Goal: Task Accomplishment & Management: Use online tool/utility

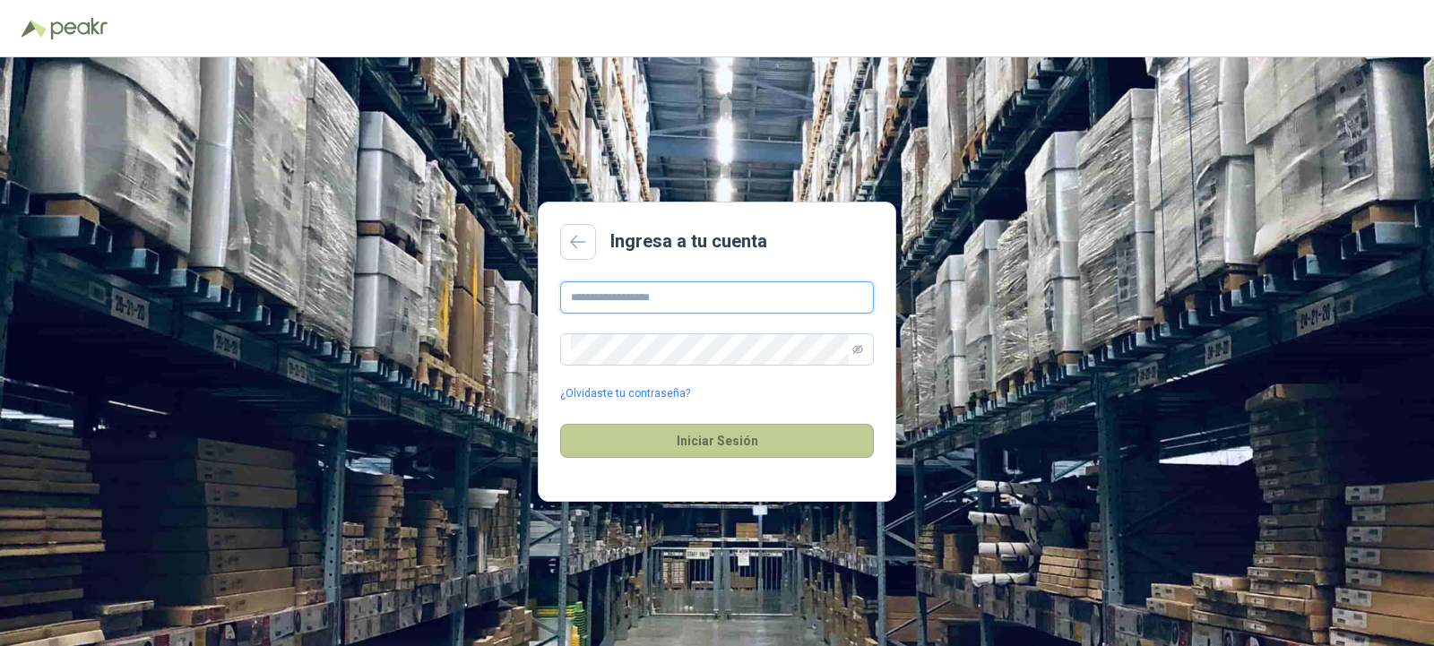
type input "**********"
click at [732, 426] on button "Iniciar Sesión" at bounding box center [717, 441] width 314 height 34
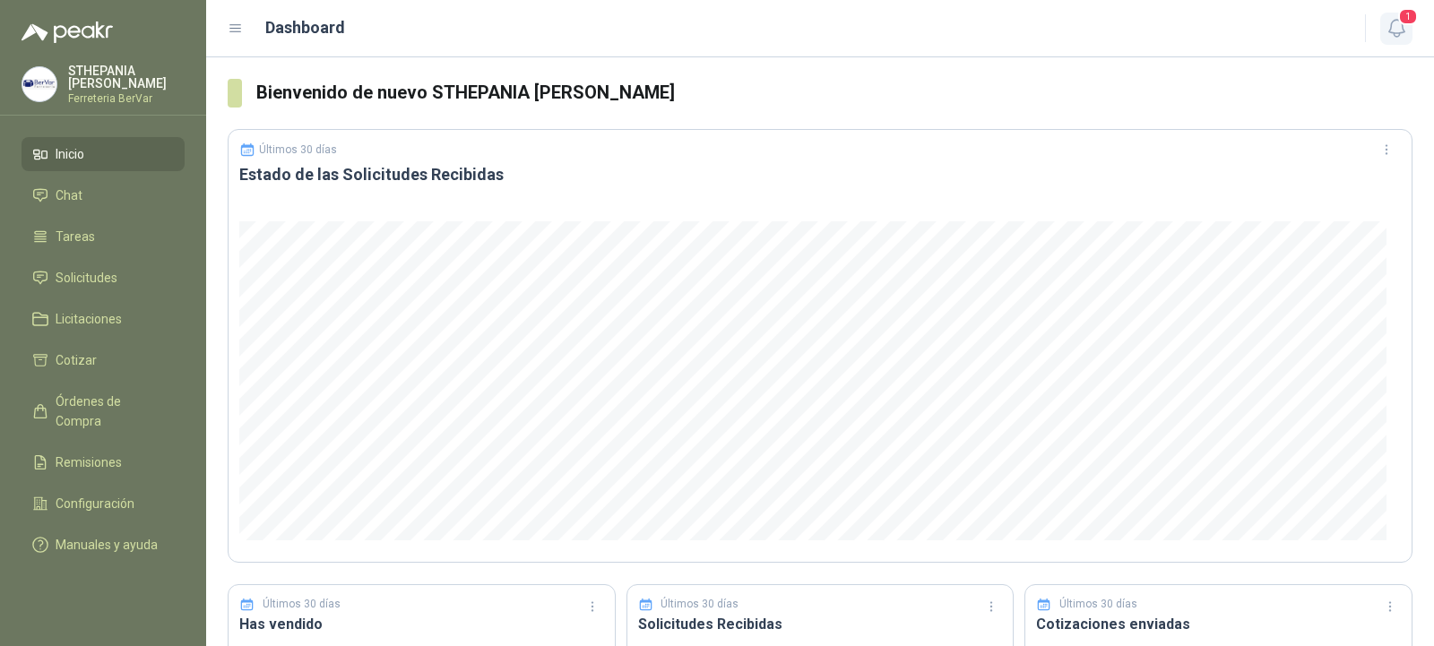
click at [1387, 19] on icon "button" at bounding box center [1396, 28] width 22 height 22
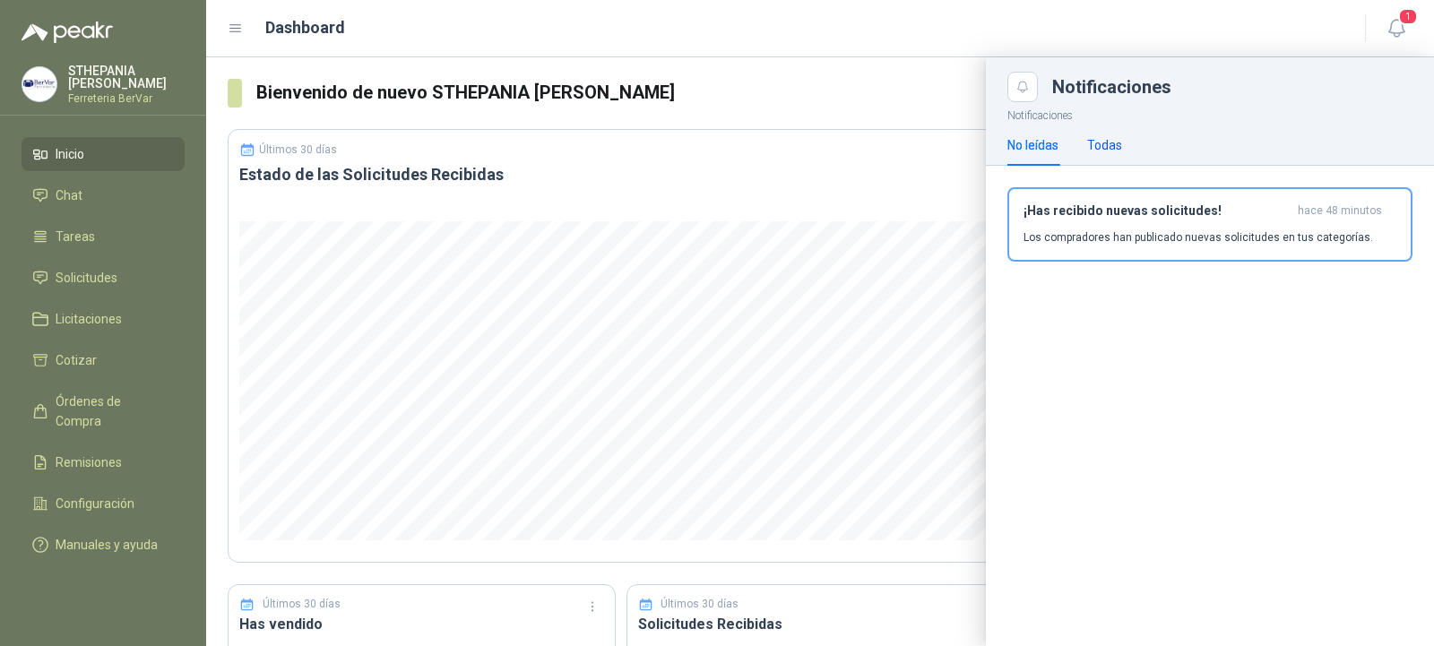
click at [1120, 139] on div "Todas" at bounding box center [1104, 145] width 35 height 20
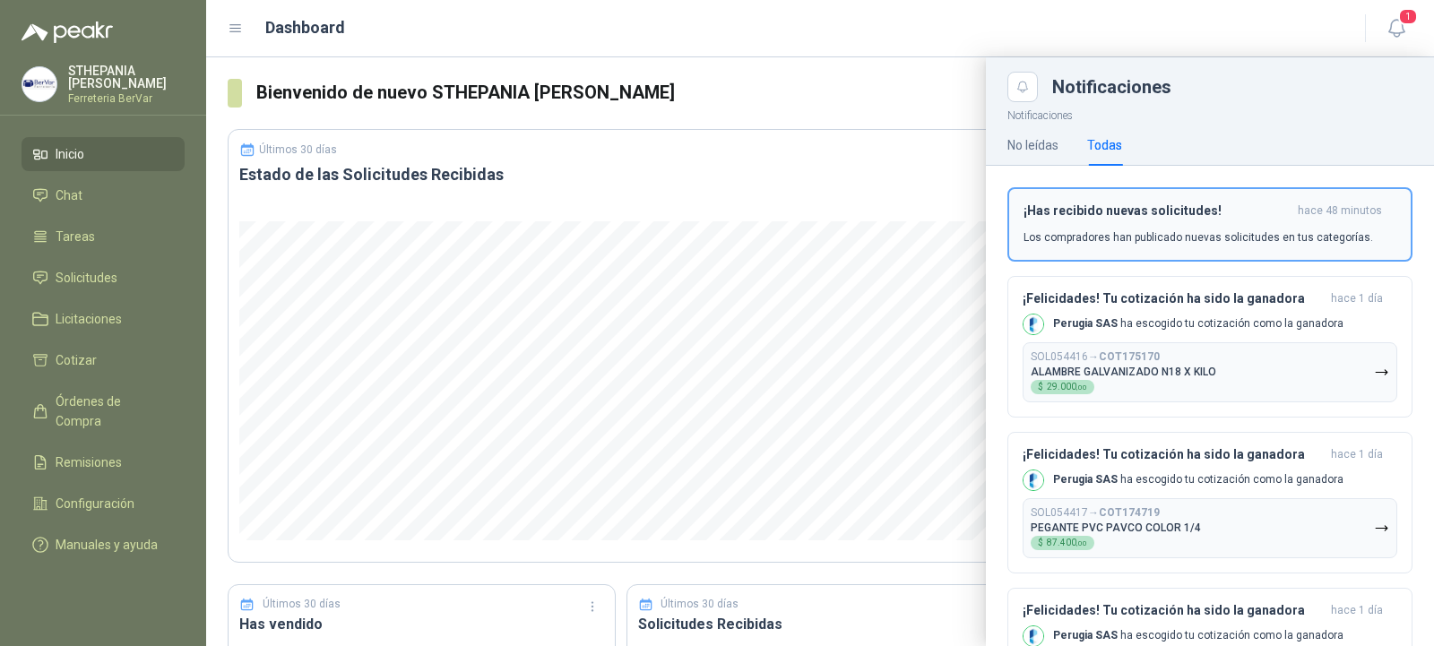
click at [1178, 232] on p "Los compradores han publicado nuevas solicitudes en tus categorías." at bounding box center [1197, 237] width 349 height 16
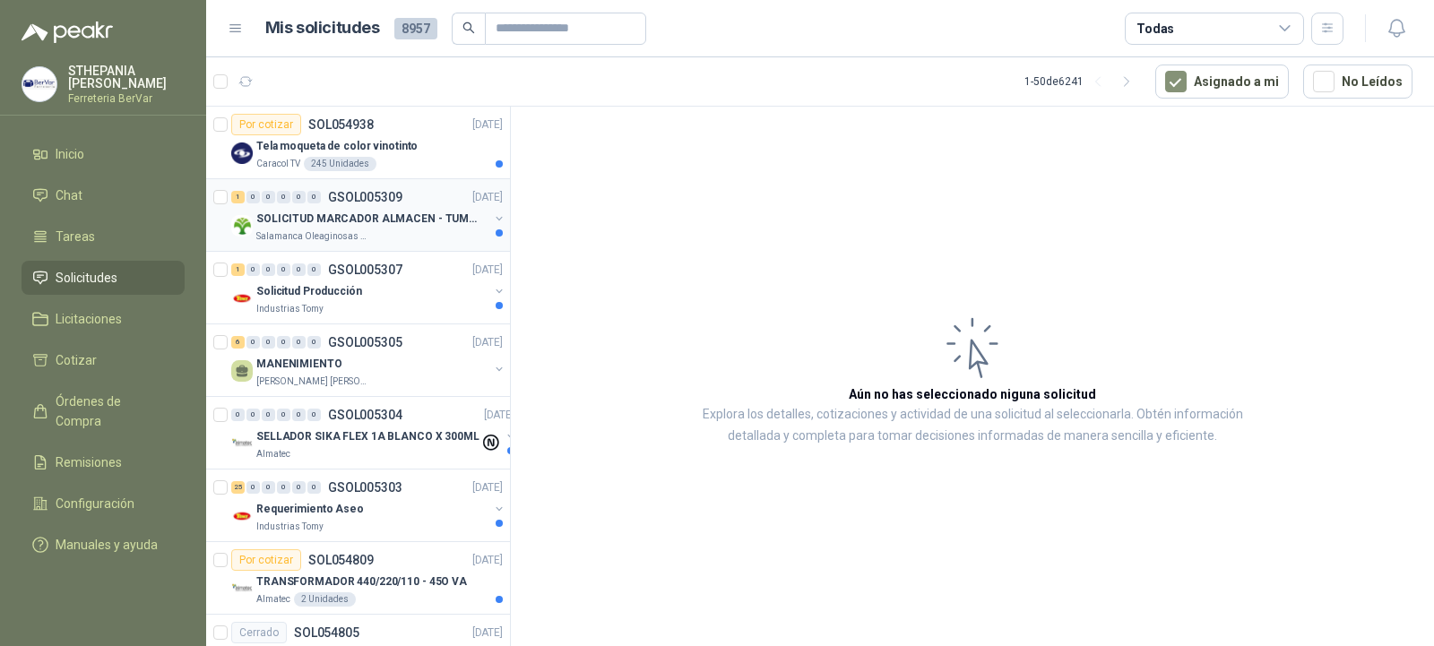
click at [349, 206] on div "1 0 0 0 0 0 GSOL005309 [DATE]" at bounding box center [368, 197] width 275 height 22
